Goal: Complete application form: Complete application form

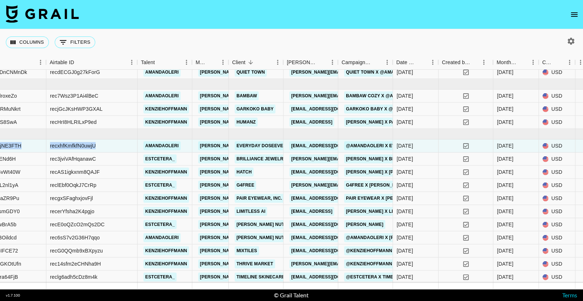
scroll to position [51, 84]
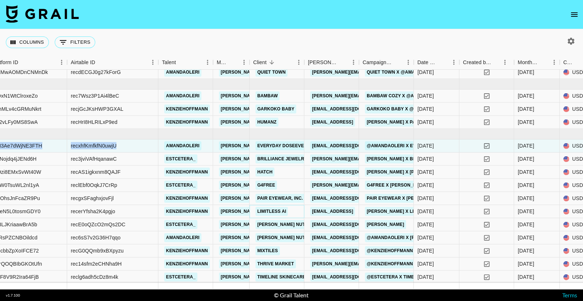
click at [272, 211] on link "Limitless AI" at bounding box center [271, 211] width 32 height 9
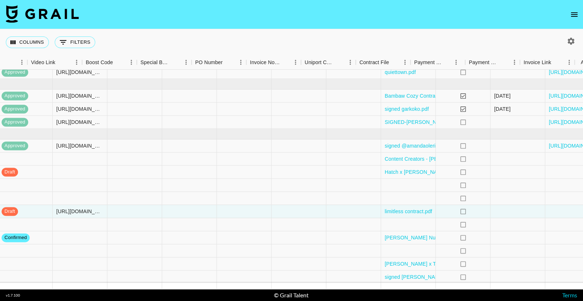
scroll to position [51, 966]
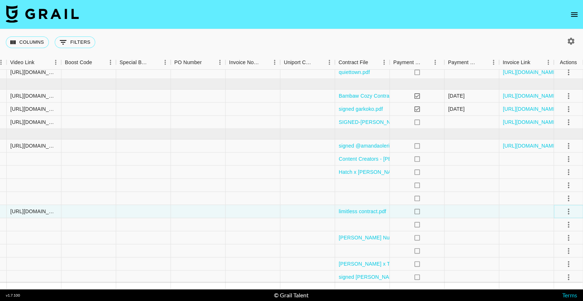
click at [569, 211] on icon "select merge strategy" at bounding box center [568, 212] width 1 height 6
click at [561, 281] on div "Approve" at bounding box center [553, 279] width 22 height 9
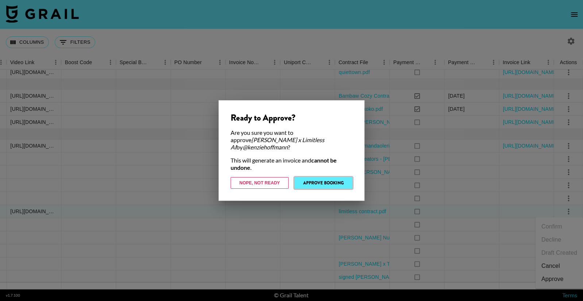
click at [341, 181] on button "Approve Booking" at bounding box center [324, 183] width 58 height 12
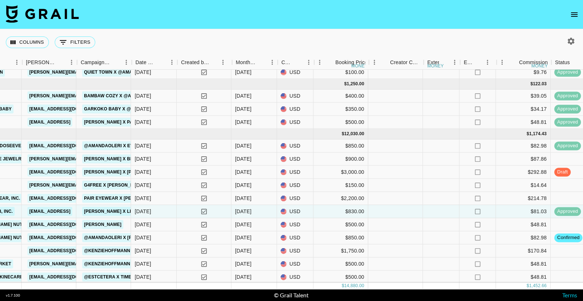
scroll to position [51, 365]
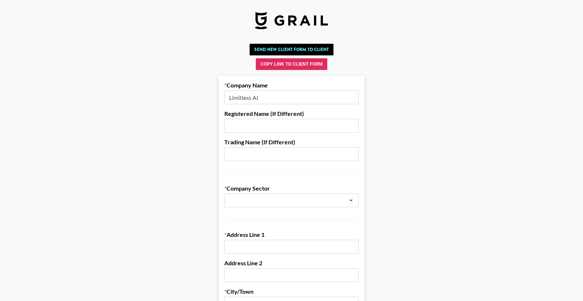
drag, startPoint x: 286, startPoint y: 104, endPoint x: 226, endPoint y: 101, distance: 59.9
click at [226, 101] on input "Limitless AI" at bounding box center [291, 98] width 134 height 14
click at [272, 101] on input "Limitless AI" at bounding box center [291, 98] width 134 height 14
drag, startPoint x: 272, startPoint y: 101, endPoint x: 269, endPoint y: 88, distance: 13.3
click at [269, 88] on div "Company Name Limitless AI" at bounding box center [291, 93] width 134 height 23
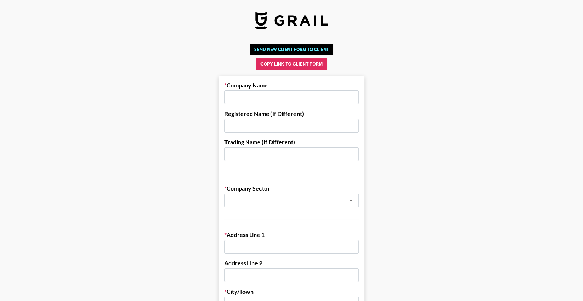
paste input "1stCollab, Inc."
type input "1stCollab, Inc."
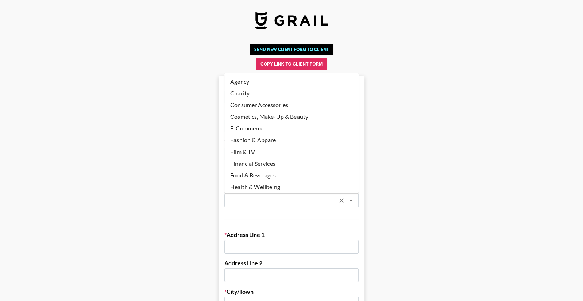
click at [302, 197] on input "text" at bounding box center [282, 201] width 106 height 8
click at [259, 84] on li "Agency" at bounding box center [291, 82] width 134 height 12
type input "Agency"
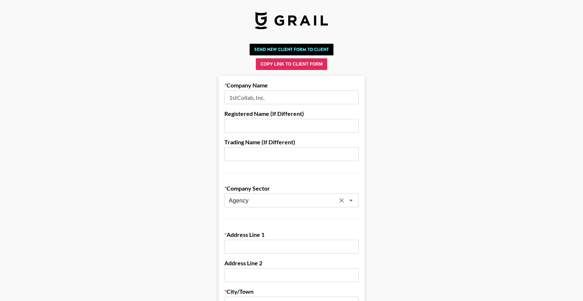
click at [260, 246] on input "text" at bounding box center [291, 247] width 134 height 14
paste input "2261 Market Street STE 4935"
type input "2261 Market Street STE 4935"
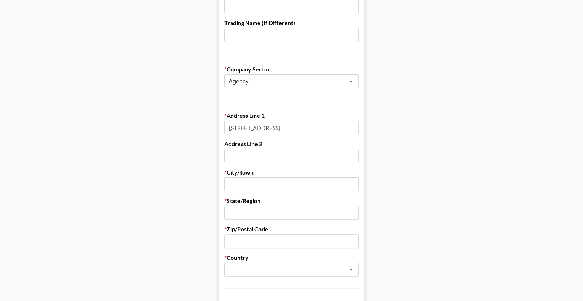
scroll to position [130, 0]
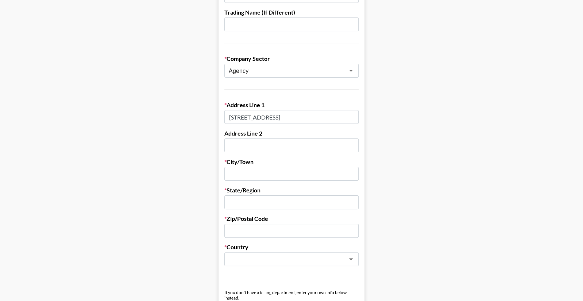
click at [268, 173] on input "text" at bounding box center [291, 174] width 134 height 14
type input "San Francisco"
click at [277, 196] on input "text" at bounding box center [291, 203] width 134 height 14
type input "c"
type input "California"
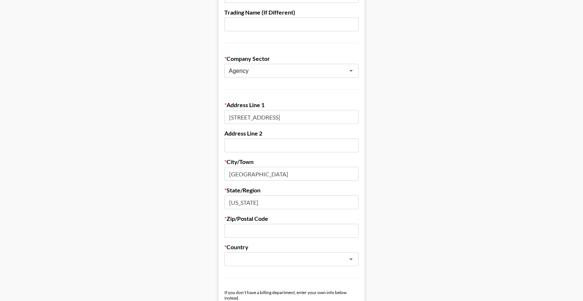
paste input "94114"
type input "94114"
click at [267, 261] on input "text" at bounding box center [282, 259] width 106 height 8
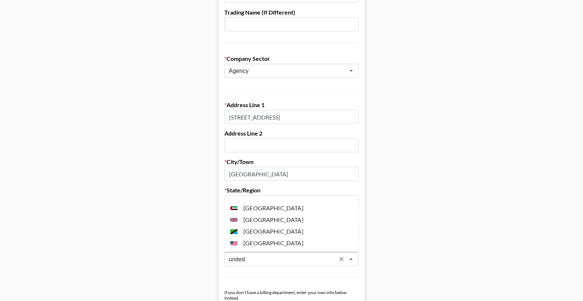
click at [273, 240] on li "United States" at bounding box center [291, 244] width 134 height 12
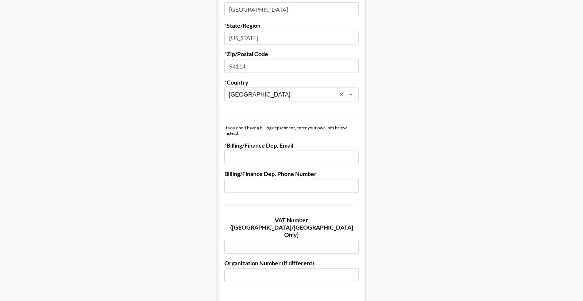
scroll to position [298, 0]
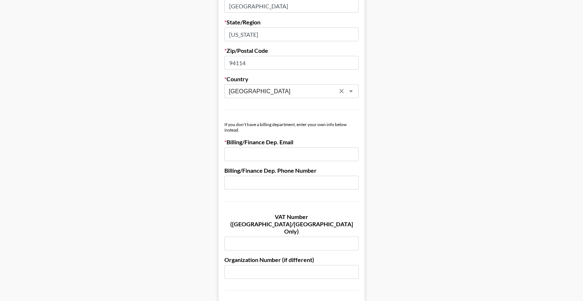
type input "United States"
click at [276, 158] on input "email" at bounding box center [291, 154] width 134 height 14
paste input "[EMAIL_ADDRESS]"
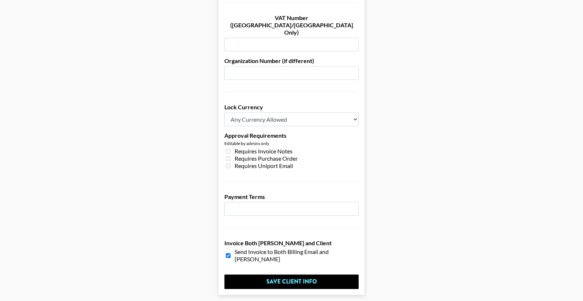
scroll to position [516, 0]
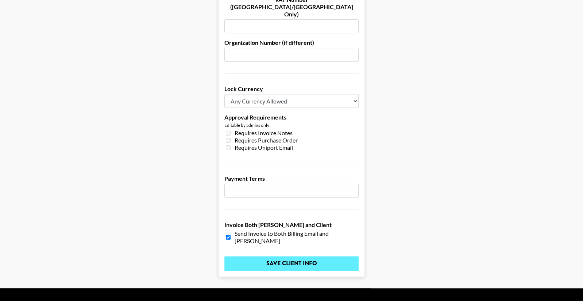
type input "[EMAIL_ADDRESS]"
click at [269, 257] on input "Save Client Info" at bounding box center [291, 264] width 134 height 15
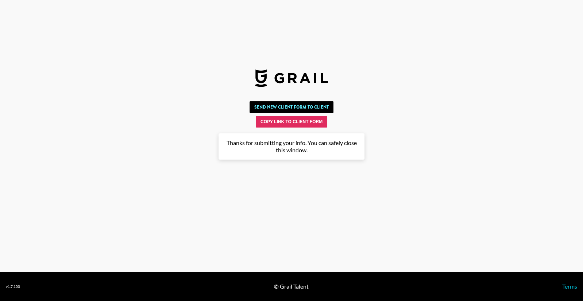
scroll to position [0, 0]
